Goal: Task Accomplishment & Management: Use online tool/utility

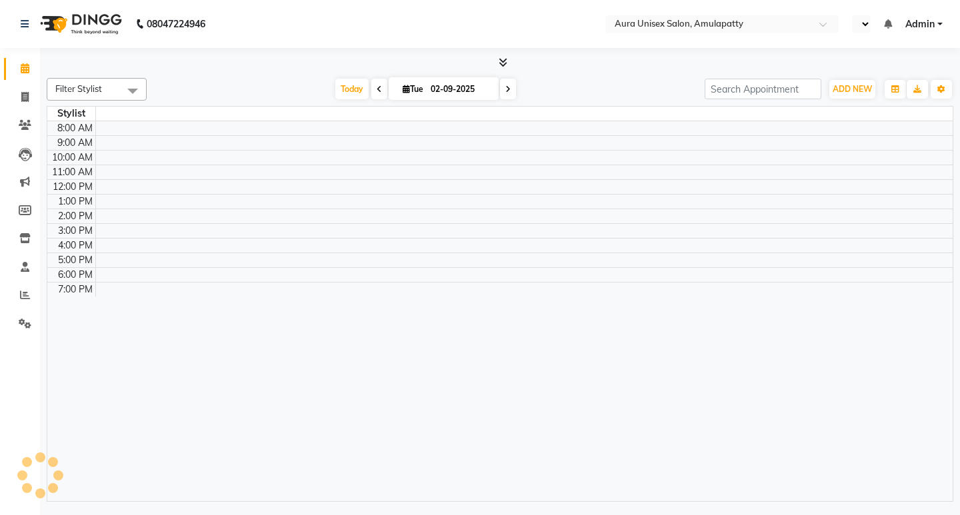
select select "en"
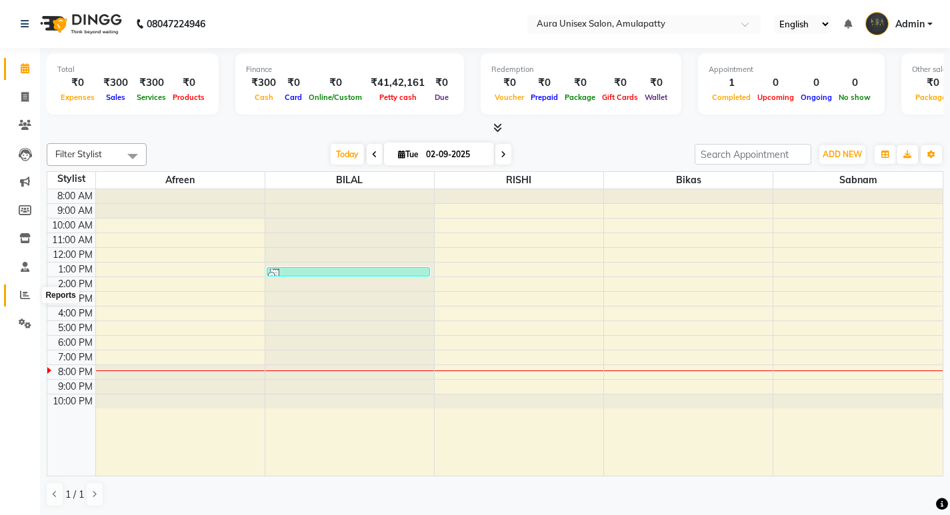
click at [27, 297] on icon at bounding box center [25, 295] width 10 height 10
